Goal: Information Seeking & Learning: Understand process/instructions

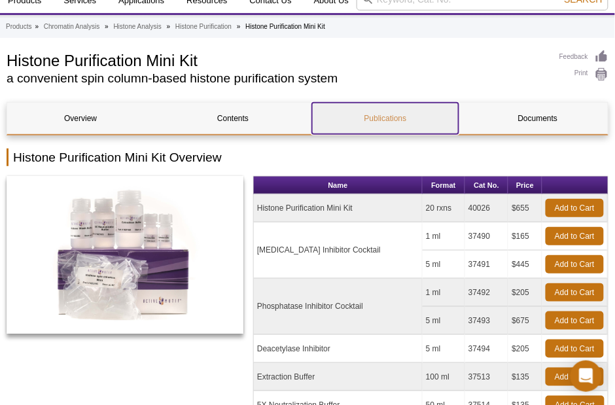
click at [365, 116] on link "Publications" at bounding box center [385, 118] width 146 height 31
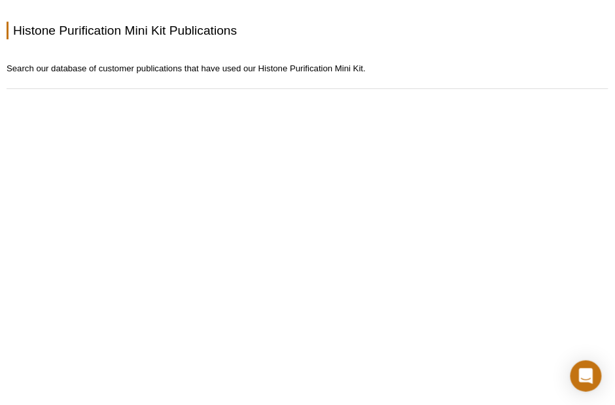
scroll to position [1681, 0]
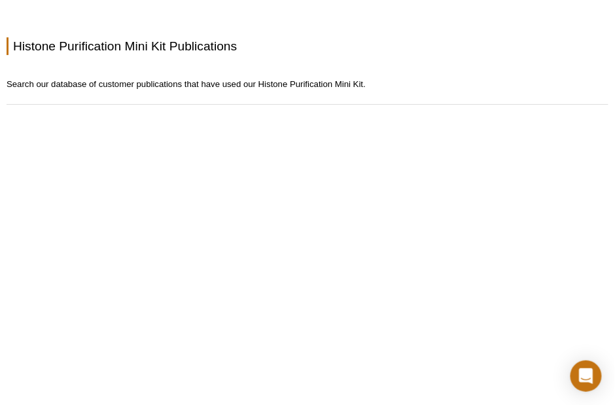
scroll to position [54, 0]
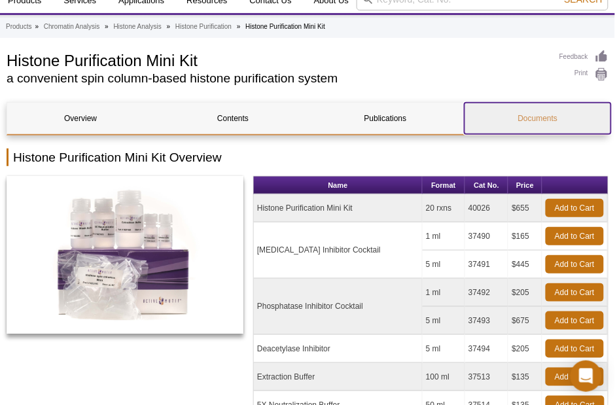
click at [528, 112] on link "Documents" at bounding box center [537, 118] width 146 height 31
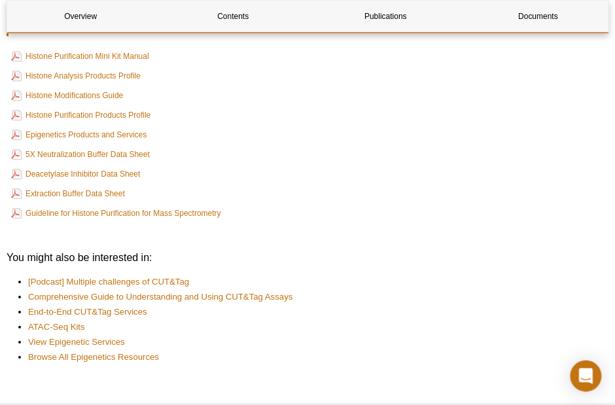
scroll to position [2485, 0]
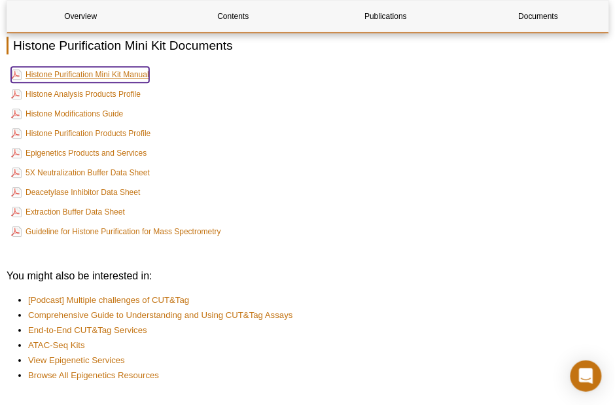
click at [91, 80] on link "Histone Purification Mini Kit Manual" at bounding box center [80, 75] width 138 height 16
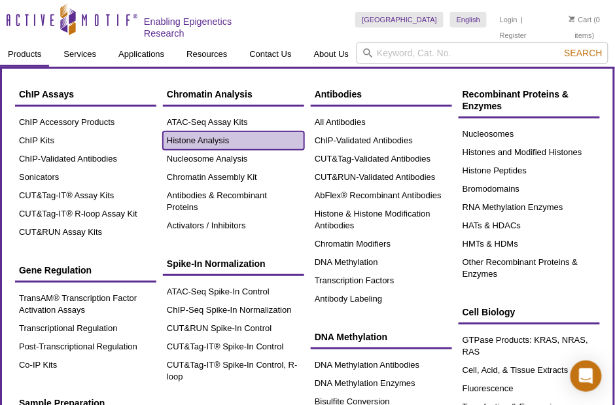
click at [204, 135] on link "Histone Analysis" at bounding box center [233, 140] width 141 height 18
click at [218, 137] on link "Histone Analysis" at bounding box center [233, 140] width 141 height 18
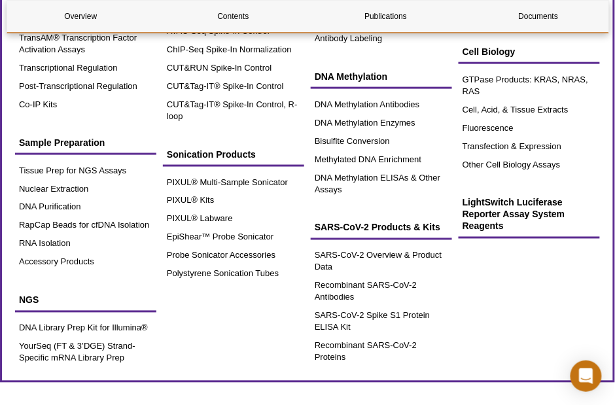
scroll to position [251, 0]
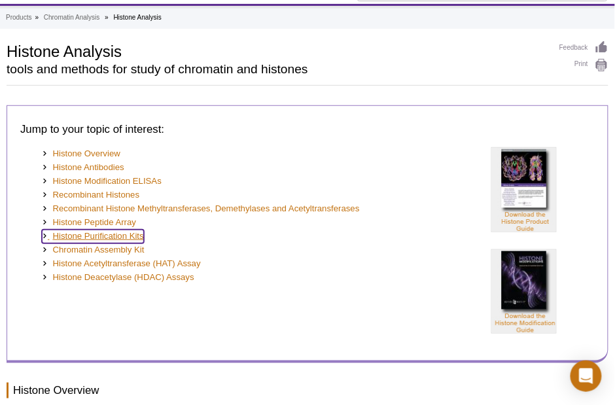
click at [117, 237] on link "Histone Purification Kits" at bounding box center [93, 236] width 102 height 14
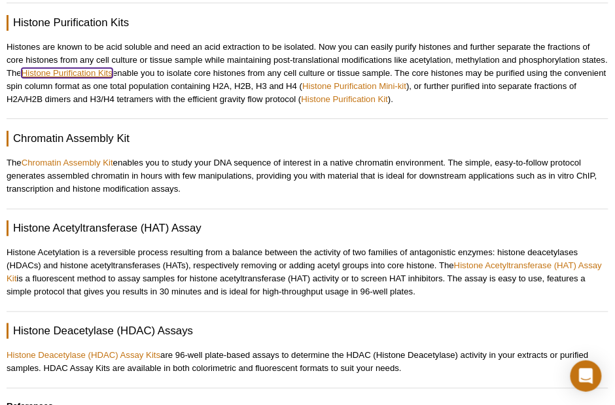
click at [64, 68] on link "Histone Purification Kits" at bounding box center [67, 73] width 91 height 10
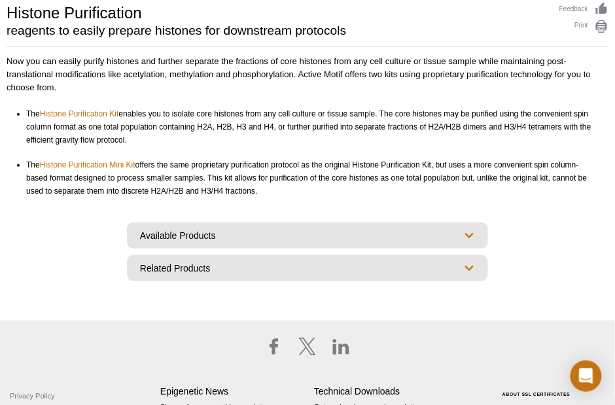
scroll to position [104, 0]
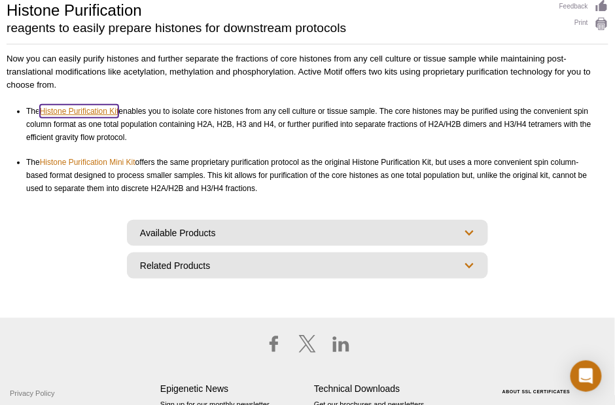
click at [88, 110] on link "Histone Purification Kit" at bounding box center [79, 111] width 79 height 13
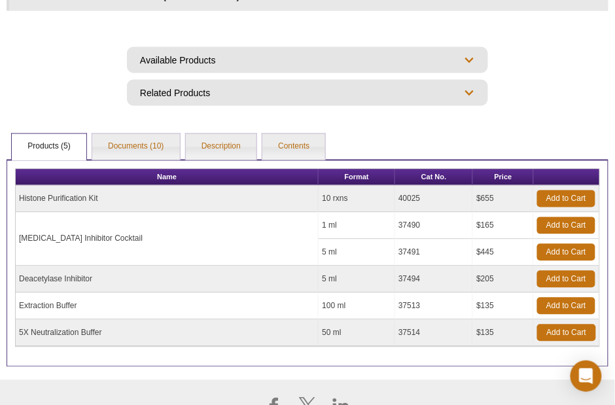
scroll to position [358, 0]
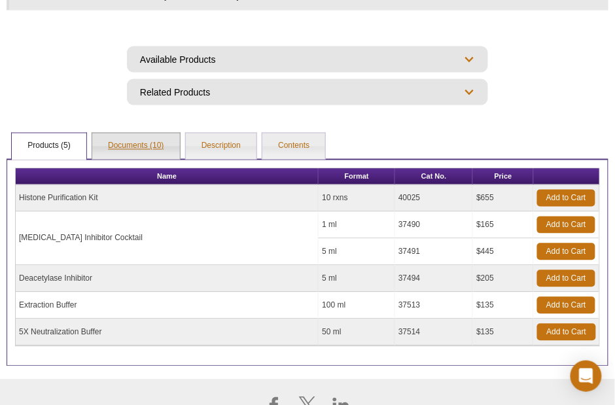
click at [139, 144] on link "Documents (10)" at bounding box center [135, 146] width 87 height 26
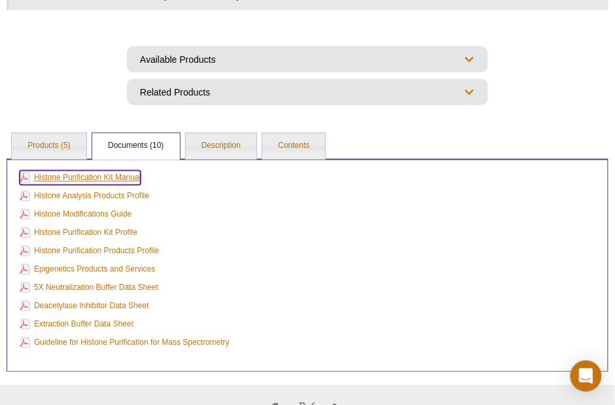
click at [113, 175] on link "Histone Purification Kit Manual" at bounding box center [80, 178] width 121 height 14
